Goal: Task Accomplishment & Management: Use online tool/utility

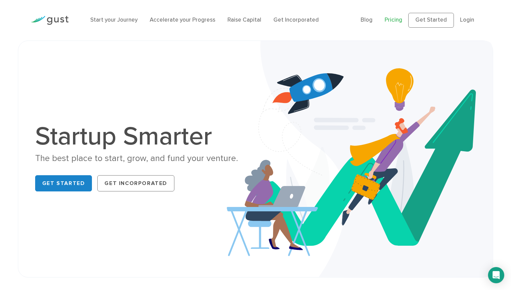
click at [400, 22] on link "Pricing" at bounding box center [394, 20] width 18 height 7
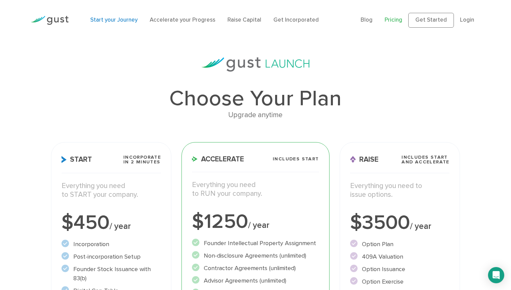
click at [101, 20] on link "Start your Journey" at bounding box center [113, 20] width 47 height 7
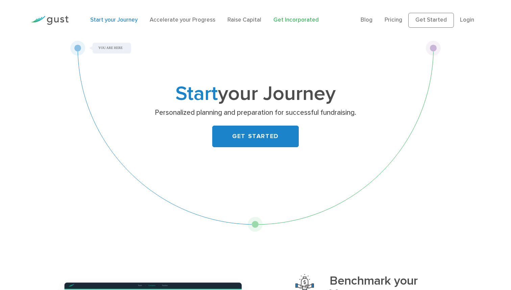
click at [297, 21] on link "Get Incorporated" at bounding box center [295, 20] width 45 height 7
